Goal: Check status

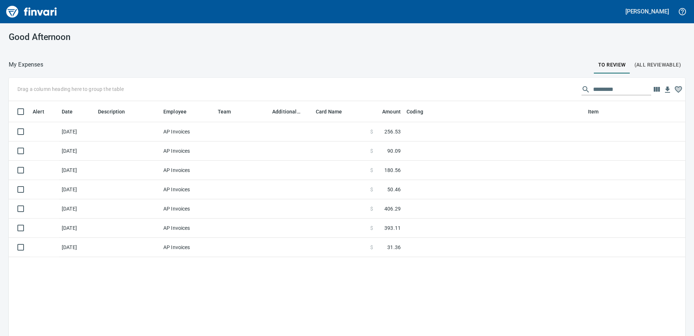
scroll to position [250, 666]
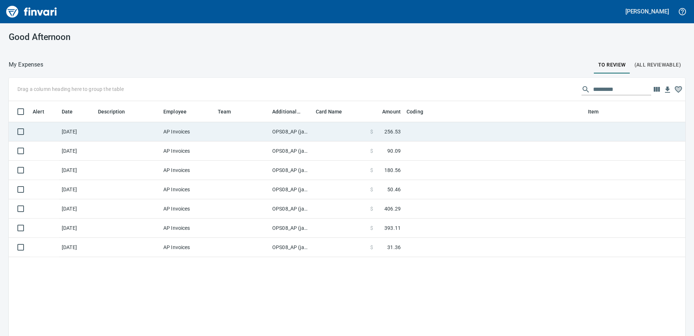
click at [293, 130] on td "OPS08_AP (janettep, samr)" at bounding box center [291, 131] width 44 height 19
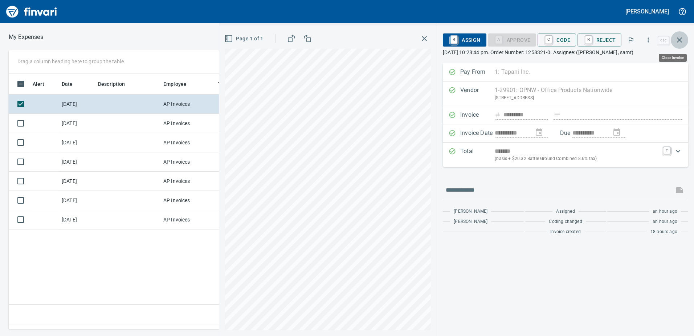
click at [679, 40] on icon "button" at bounding box center [679, 40] width 9 height 9
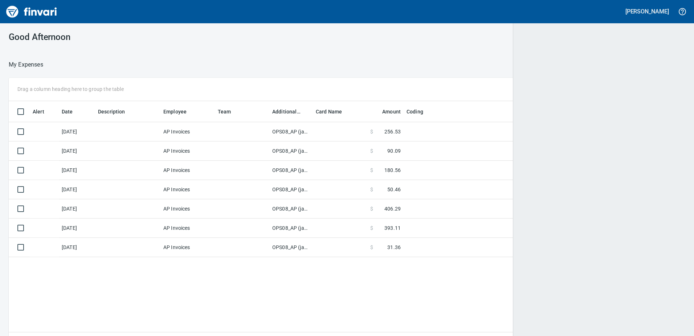
scroll to position [250, 665]
